Goal: Find specific page/section: Find specific page/section

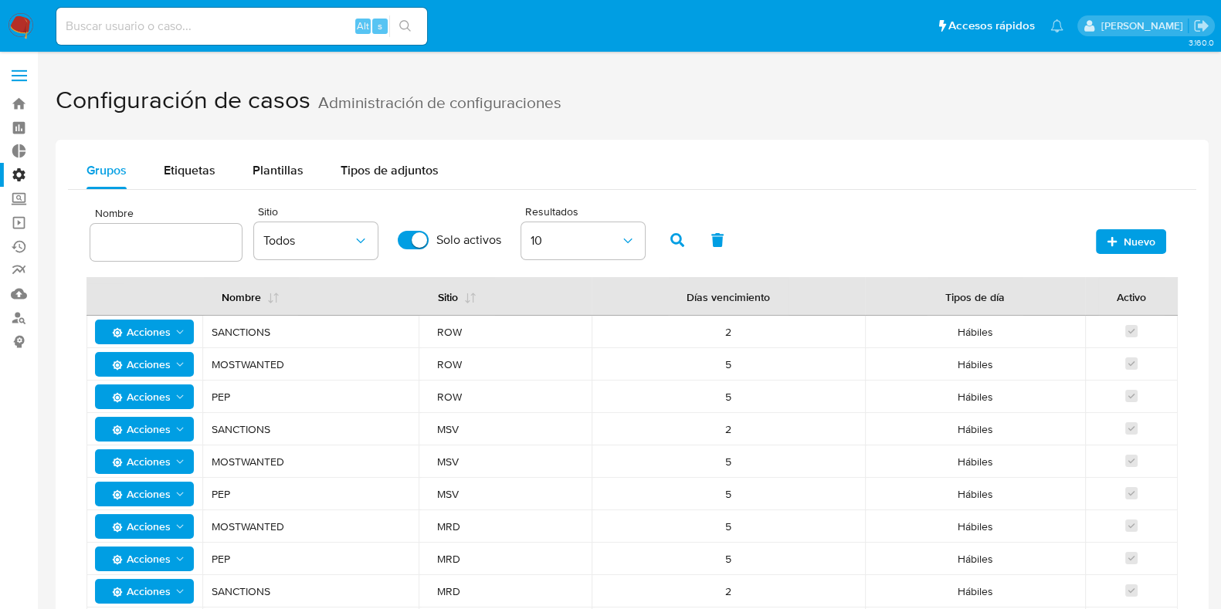
click at [280, 13] on div "Alt s" at bounding box center [241, 26] width 371 height 37
click at [262, 32] on input at bounding box center [241, 26] width 371 height 20
type input "fravega"
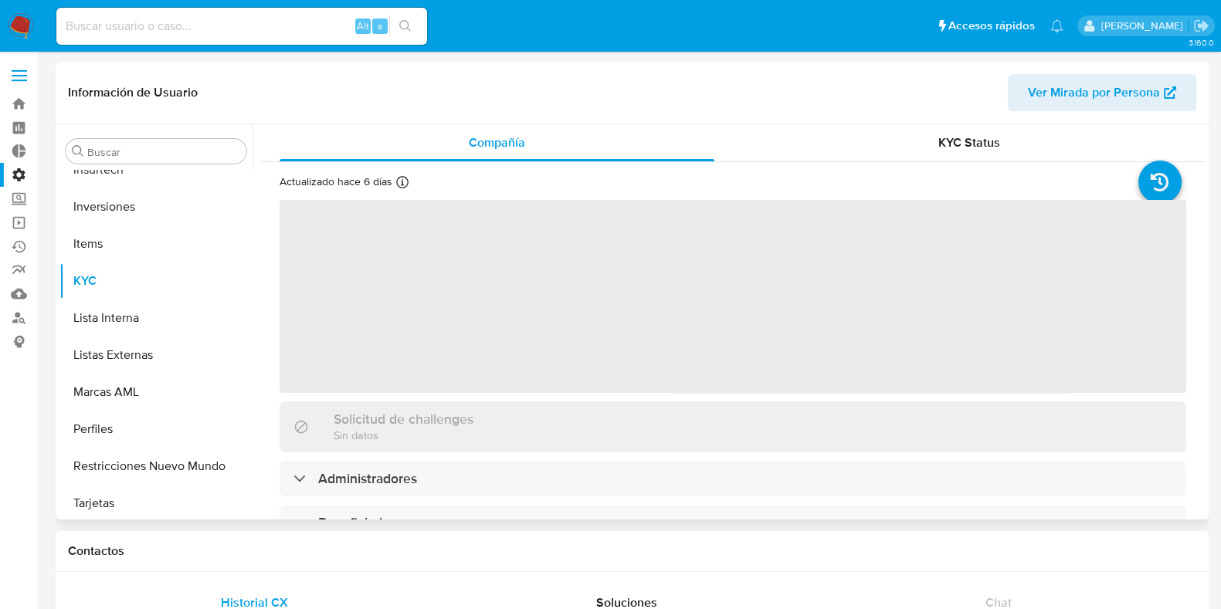
scroll to position [726, 0]
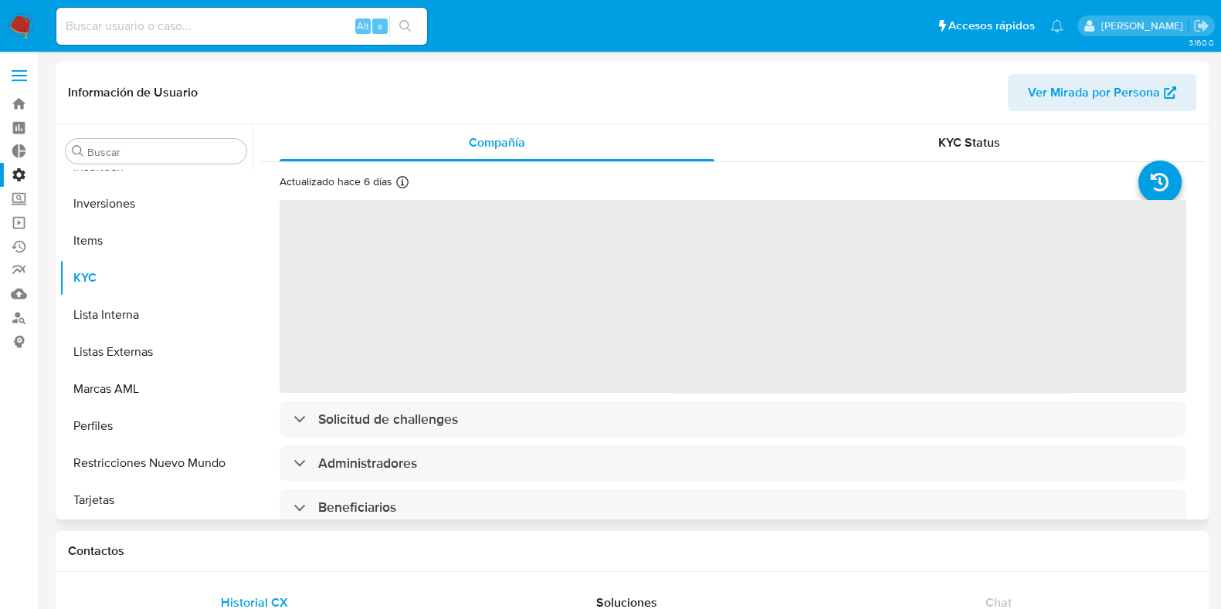
select select "10"
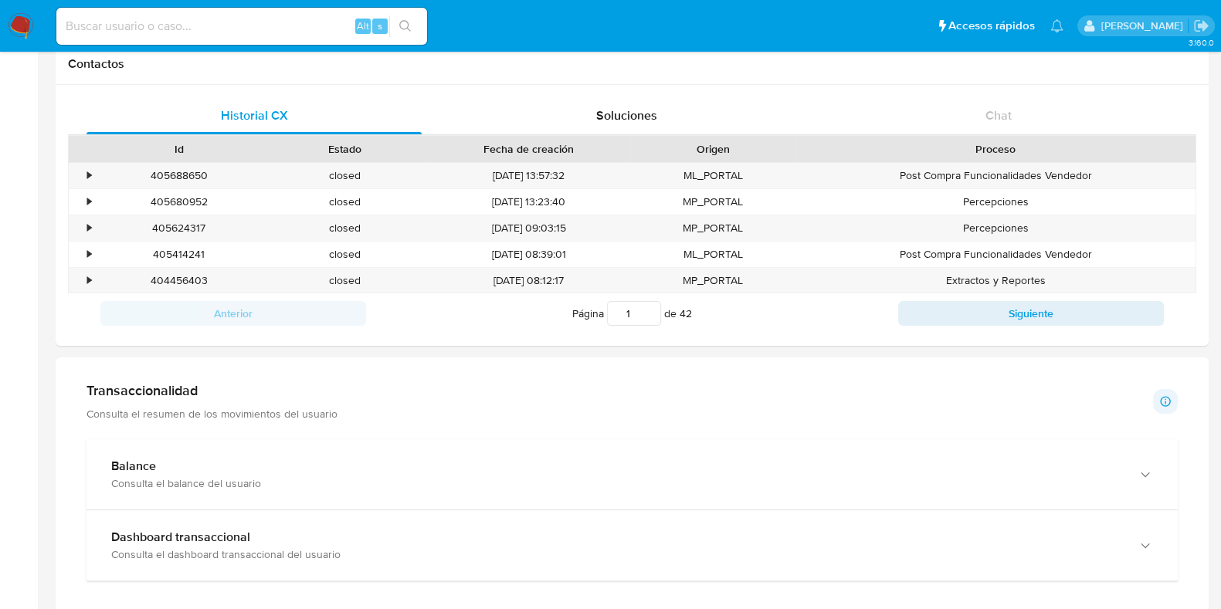
scroll to position [473, 0]
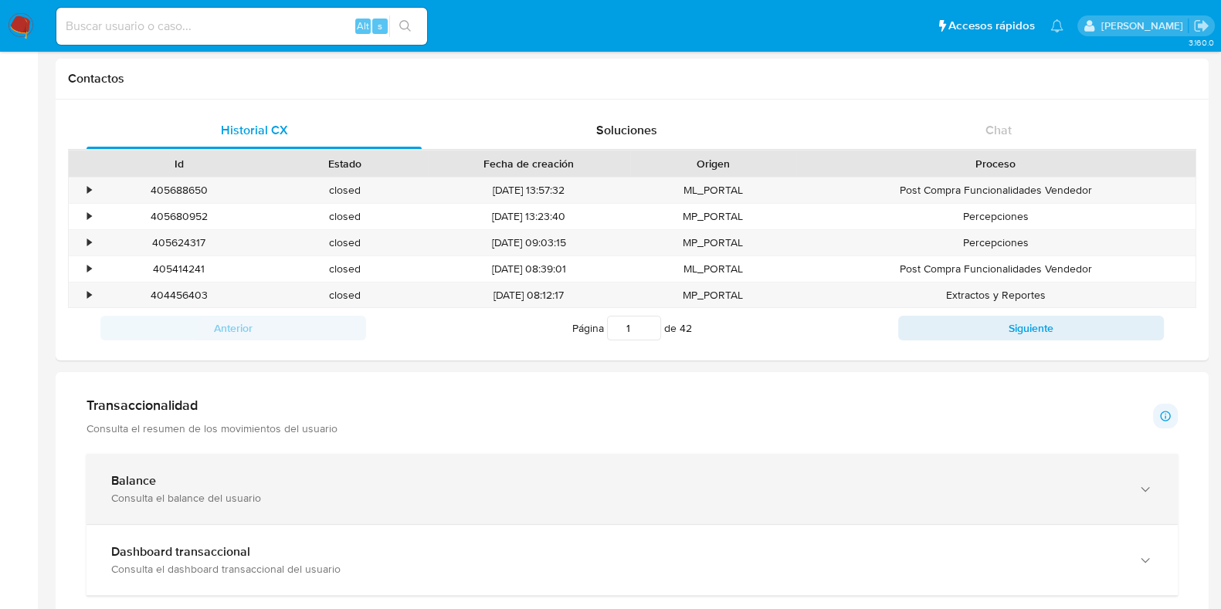
click at [350, 503] on div "Consulta el balance del usuario" at bounding box center [616, 498] width 1011 height 14
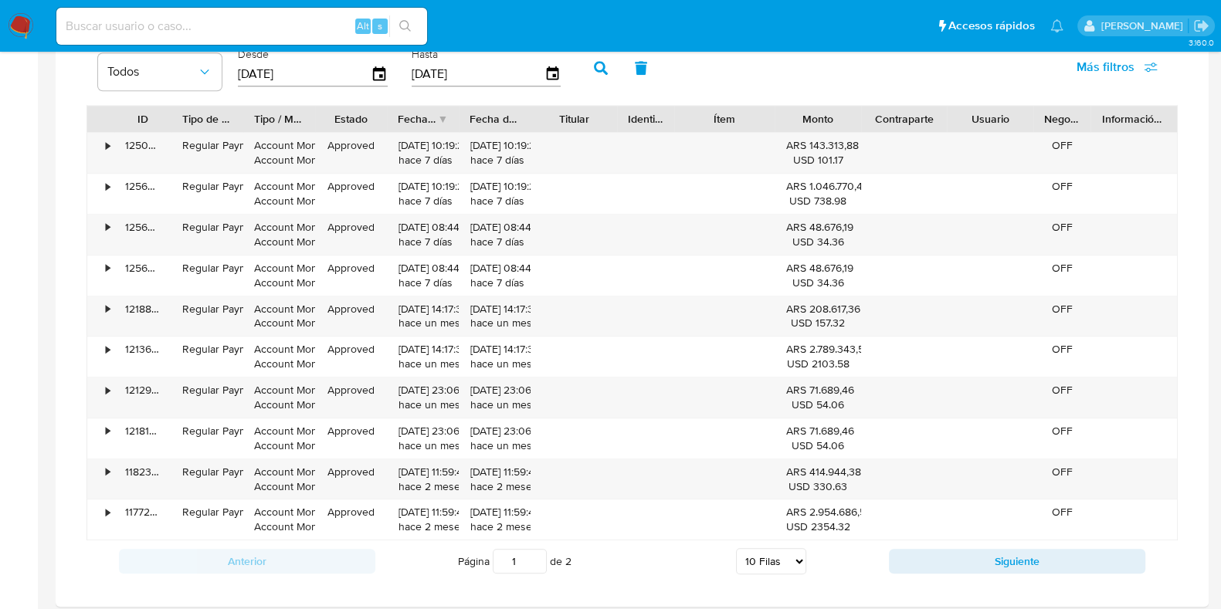
scroll to position [1633, 0]
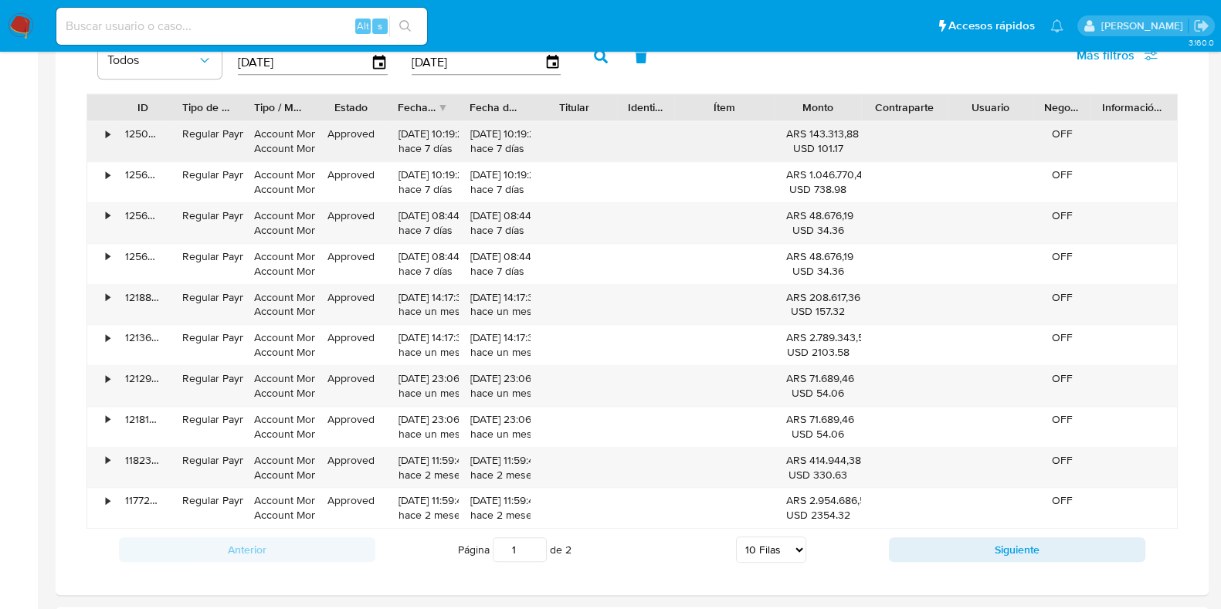
click at [108, 131] on div "•" at bounding box center [108, 134] width 4 height 15
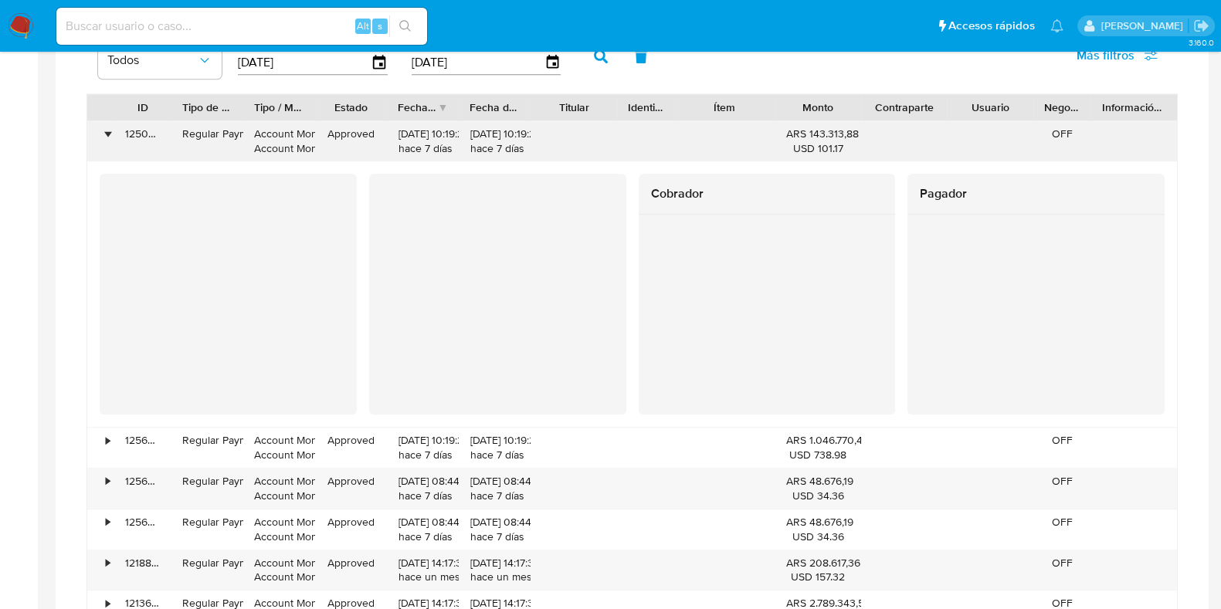
click at [108, 131] on div "•" at bounding box center [108, 134] width 4 height 15
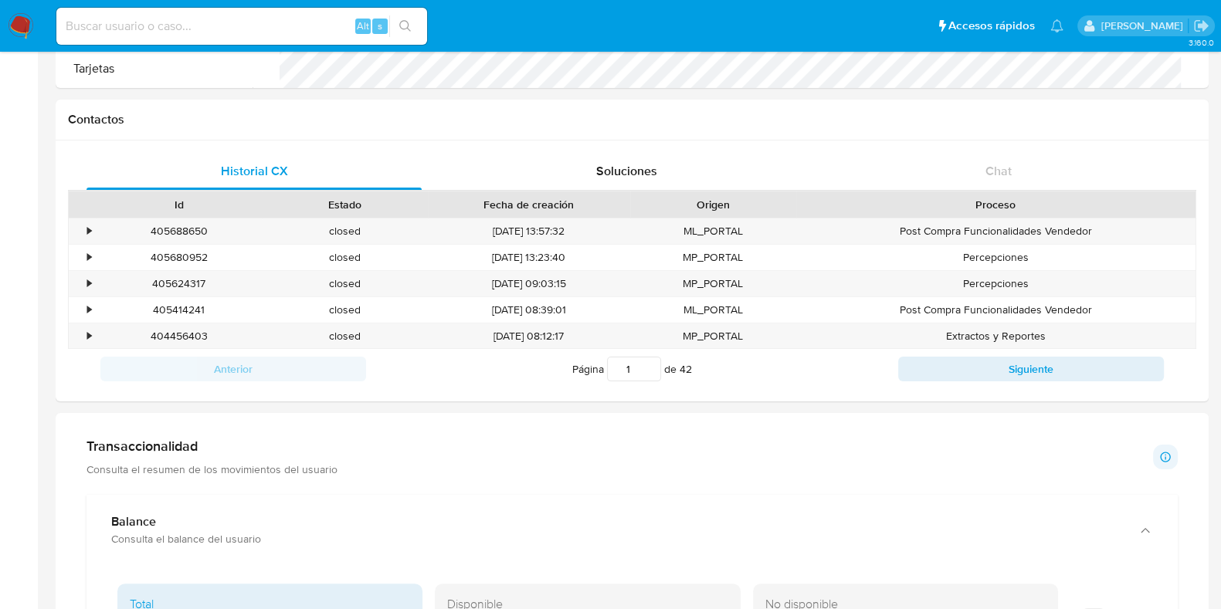
scroll to position [243, 0]
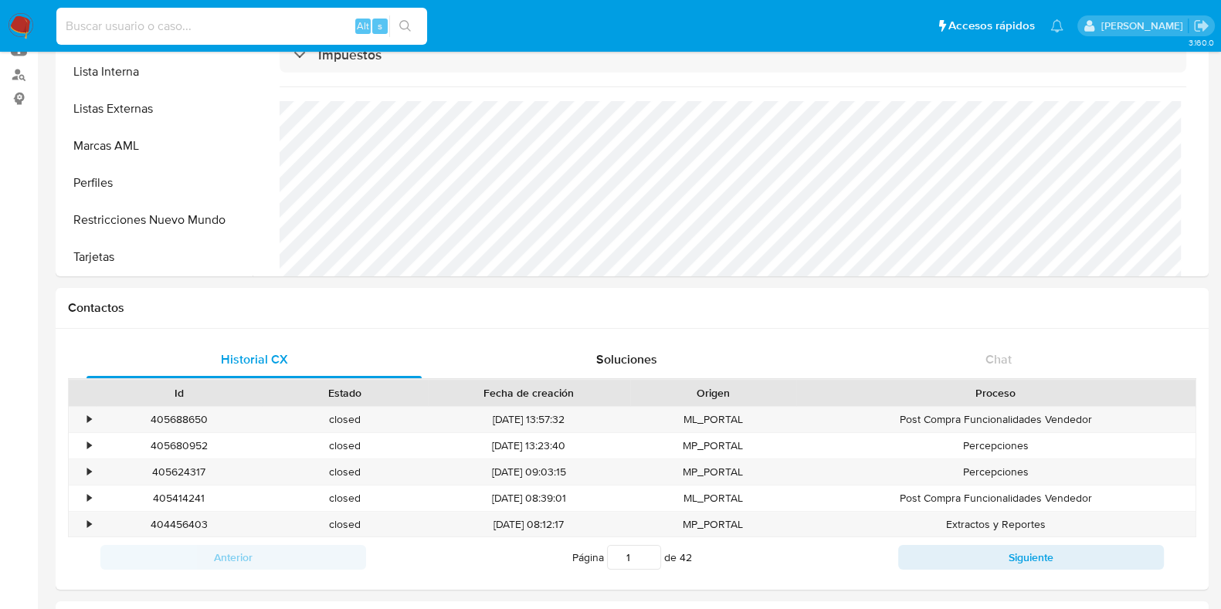
click at [263, 22] on input at bounding box center [241, 26] width 371 height 20
type input "j"
type input "[EMAIL_ADDRESS][DOMAIN_NAME]"
click at [412, 25] on button "search-icon" at bounding box center [405, 26] width 32 height 22
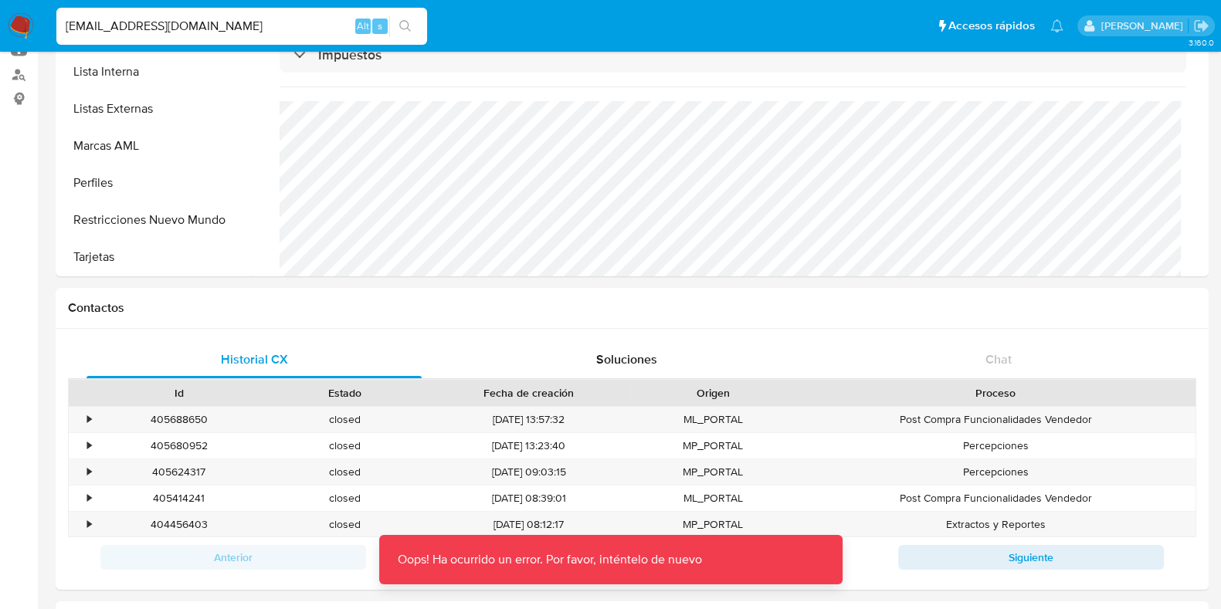
click at [248, 32] on input "[EMAIL_ADDRESS][DOMAIN_NAME]" at bounding box center [241, 26] width 371 height 20
click at [27, 25] on img at bounding box center [21, 26] width 26 height 26
